Goal: Task Accomplishment & Management: Use online tool/utility

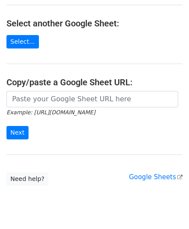
scroll to position [113, 0]
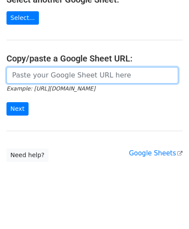
click at [45, 76] on input "url" at bounding box center [92, 75] width 172 height 16
paste input "https://docs.google.com/spreadsheets/d/1WScGdz8KaSXsOtHpsO4LnA-H8s6a4XfhXWbQCAw…"
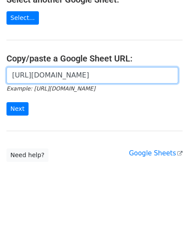
scroll to position [0, 197]
type input "https://docs.google.com/spreadsheets/d/1WScGdz8KaSXsOtHpsO4LnA-H8s6a4XfhXWbQCAw…"
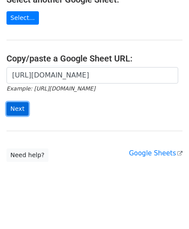
click at [21, 106] on input "Next" at bounding box center [17, 108] width 22 height 13
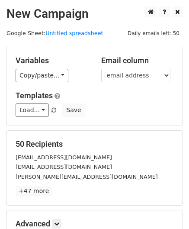
scroll to position [106, 0]
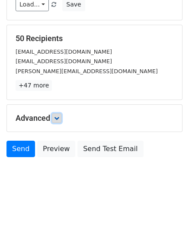
click at [57, 116] on icon at bounding box center [56, 118] width 5 height 5
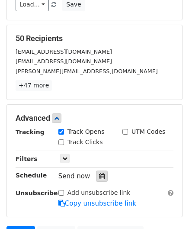
click at [99, 174] on icon at bounding box center [102, 176] width 6 height 6
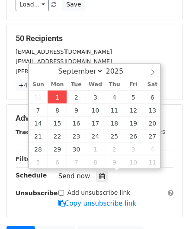
type input "[DATE] 12:00"
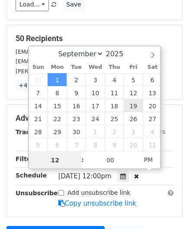
paste input "Hour"
type input "2"
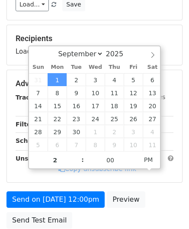
type input "[DATE] 14:00"
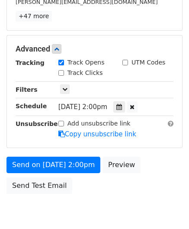
scroll to position [209, 0]
